Goal: Task Accomplishment & Management: Complete application form

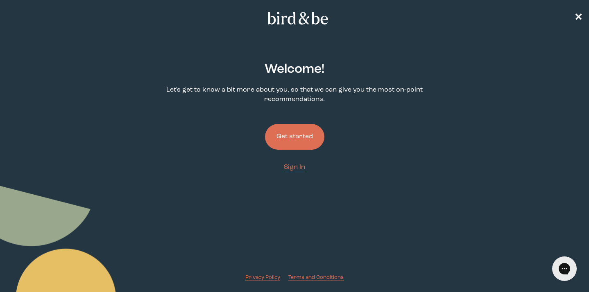
click at [309, 141] on button "Get started" at bounding box center [294, 137] width 59 height 26
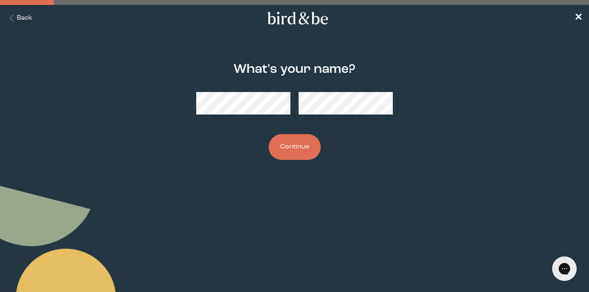
click at [267, 116] on div at bounding box center [294, 104] width 197 height 36
click at [284, 139] on button "Continue" at bounding box center [295, 147] width 52 height 26
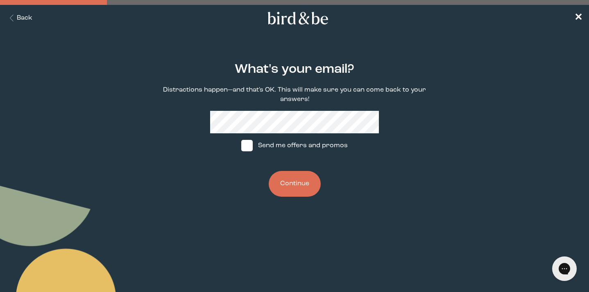
click at [292, 191] on button "Continue" at bounding box center [295, 184] width 52 height 26
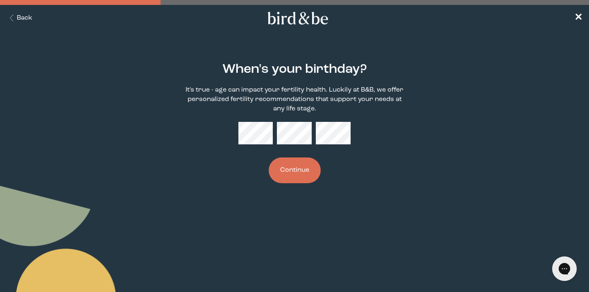
click at [302, 173] on button "Continue" at bounding box center [295, 171] width 52 height 26
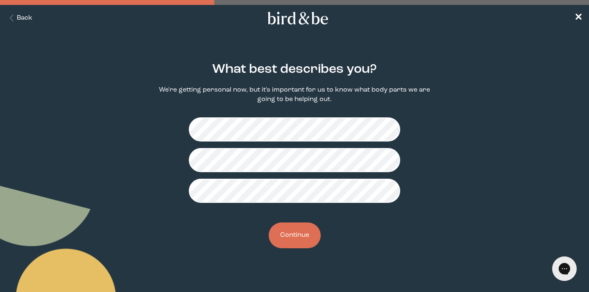
click at [293, 237] on button "Continue" at bounding box center [295, 236] width 52 height 26
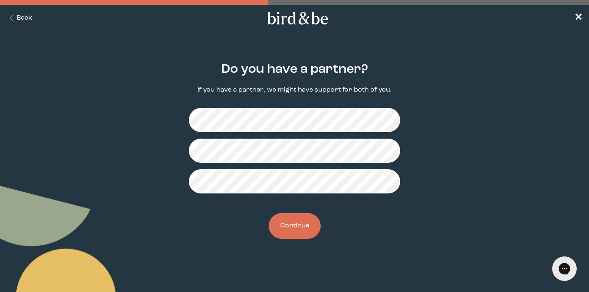
click at [307, 222] on button "Continue" at bounding box center [295, 226] width 52 height 26
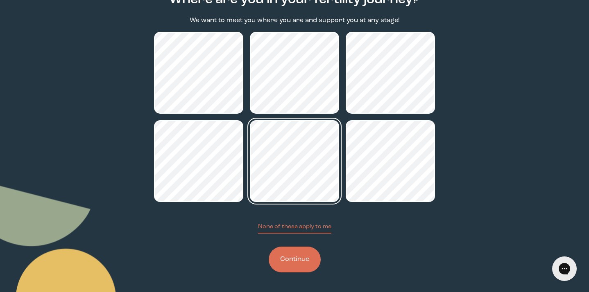
scroll to position [70, 0]
click at [301, 262] on button "Continue" at bounding box center [295, 260] width 52 height 26
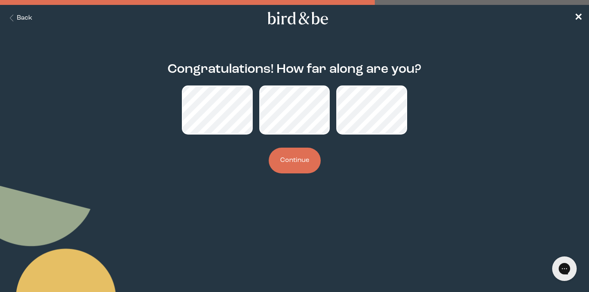
click at [297, 163] on button "Continue" at bounding box center [295, 161] width 52 height 26
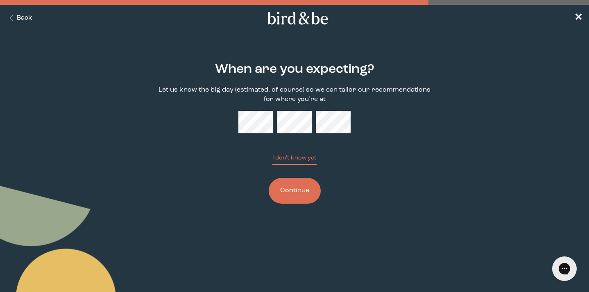
click at [303, 191] on button "Continue" at bounding box center [295, 191] width 52 height 26
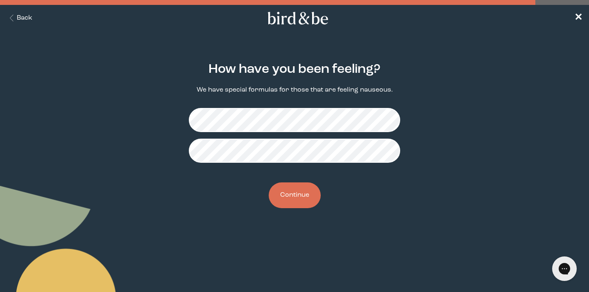
click at [297, 198] on button "Continue" at bounding box center [295, 196] width 52 height 26
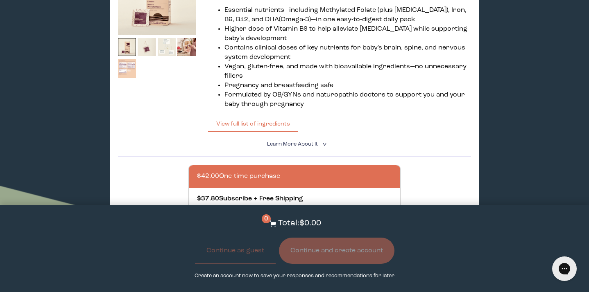
scroll to position [575, 0]
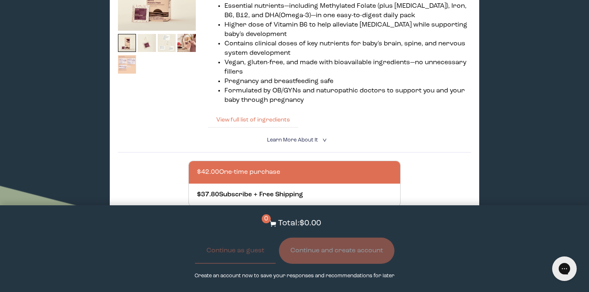
click at [278, 117] on button "View full list of ingredients" at bounding box center [253, 120] width 90 height 16
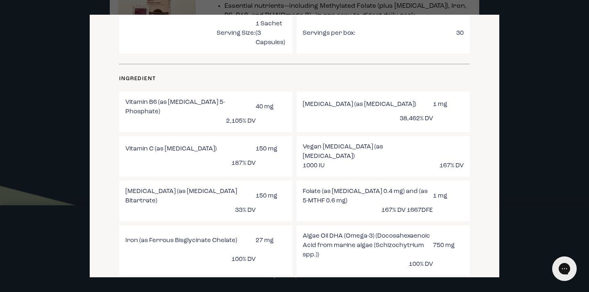
scroll to position [338, 0]
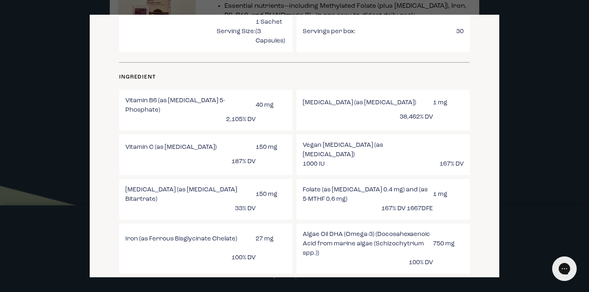
click at [533, 31] on div at bounding box center [294, 146] width 589 height 292
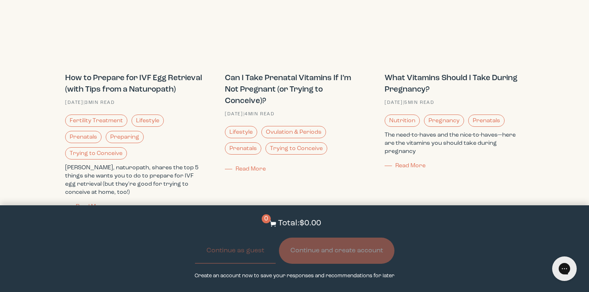
scroll to position [987, 0]
